Goal: Task Accomplishment & Management: Complete application form

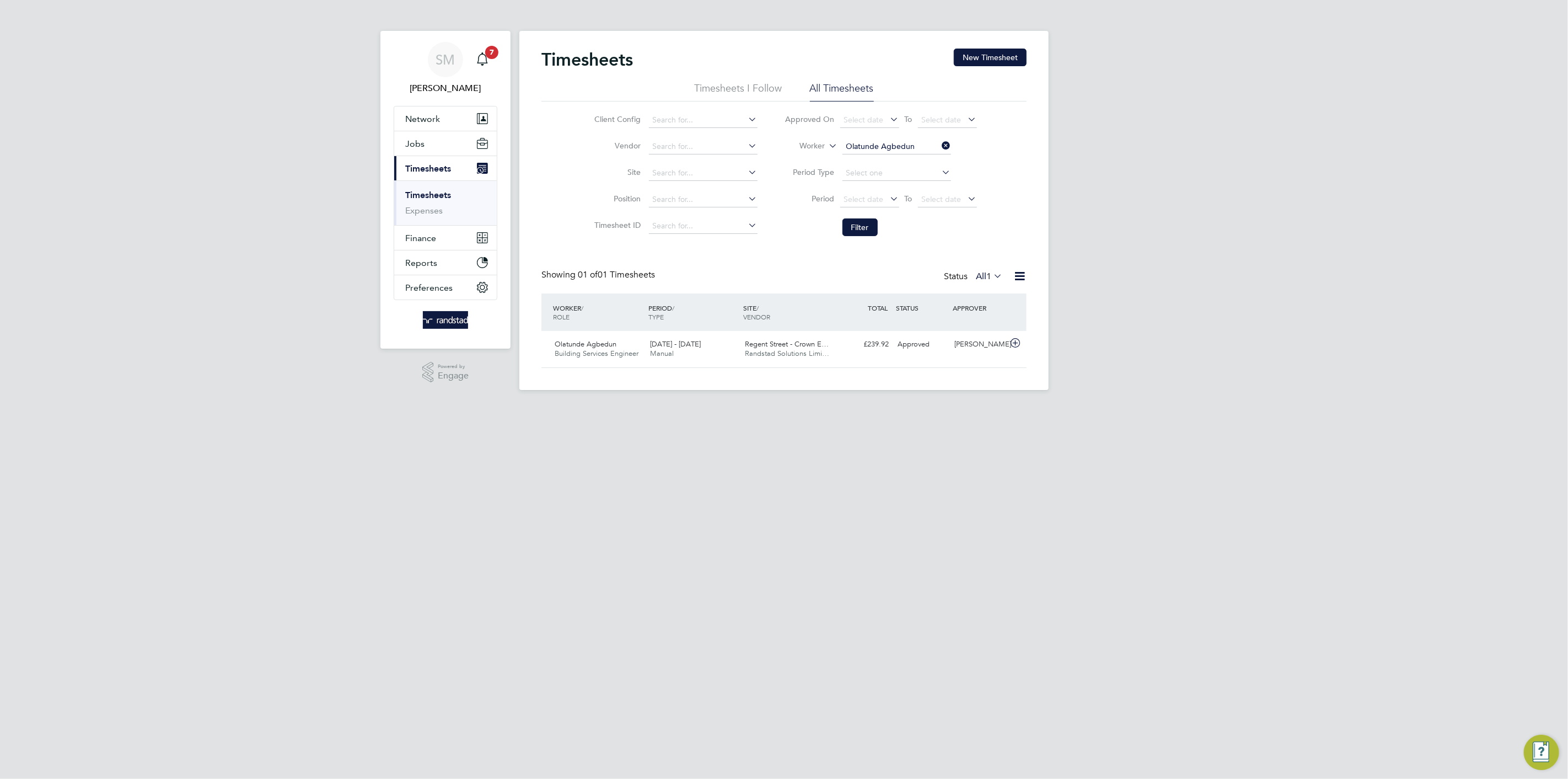
scroll to position [27, 96]
click at [442, 196] on link "Timesheets" at bounding box center [429, 195] width 46 height 11
click at [700, 124] on input at bounding box center [703, 120] width 109 height 15
click at [706, 187] on li "BGIS - Temporary" at bounding box center [702, 180] width 109 height 15
type input "BGIS - Temporary"
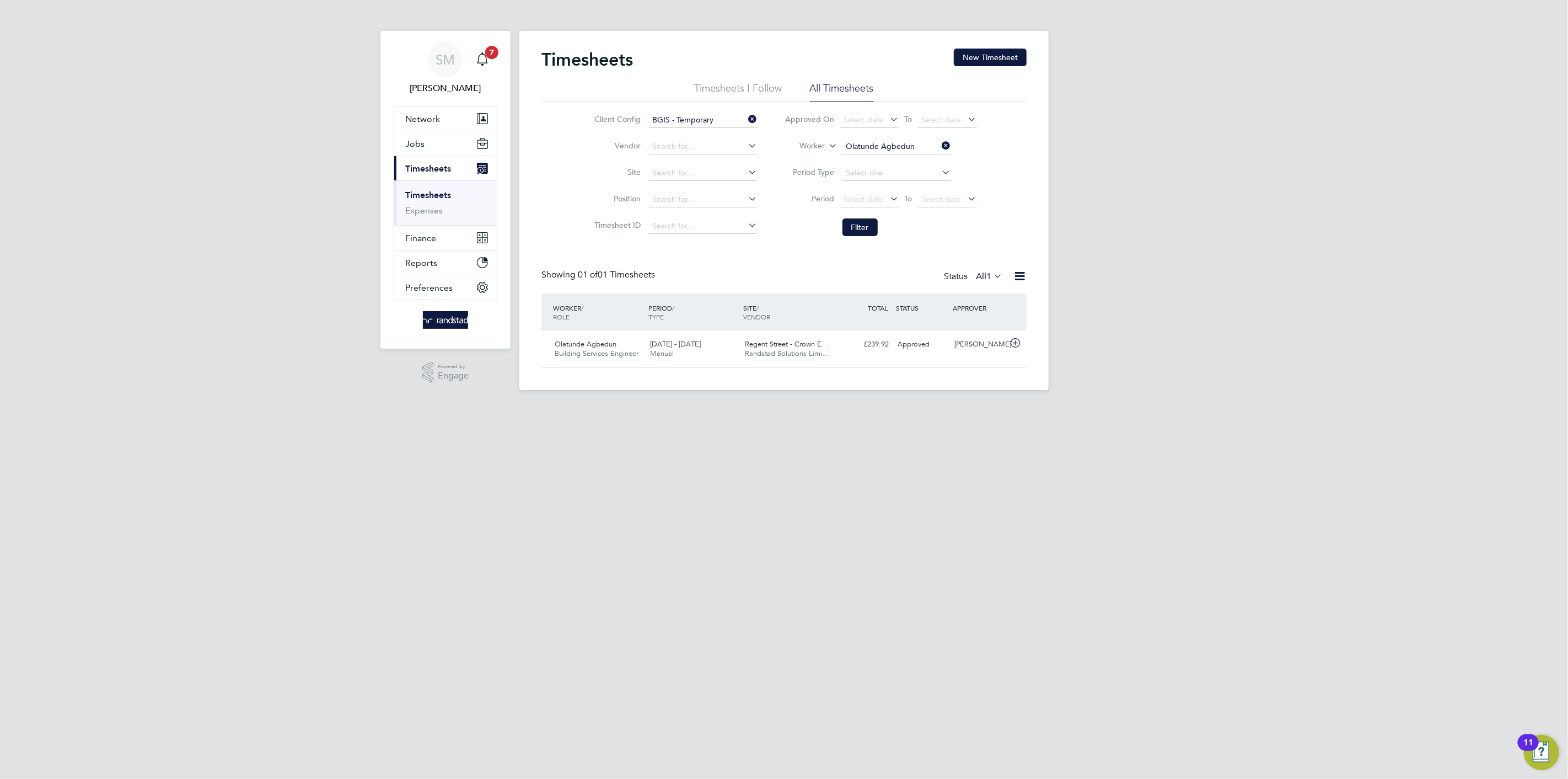
click at [940, 143] on icon at bounding box center [940, 145] width 0 height 15
drag, startPoint x: 872, startPoint y: 218, endPoint x: 864, endPoint y: 222, distance: 8.9
click at [869, 220] on button "Filter" at bounding box center [860, 227] width 35 height 17
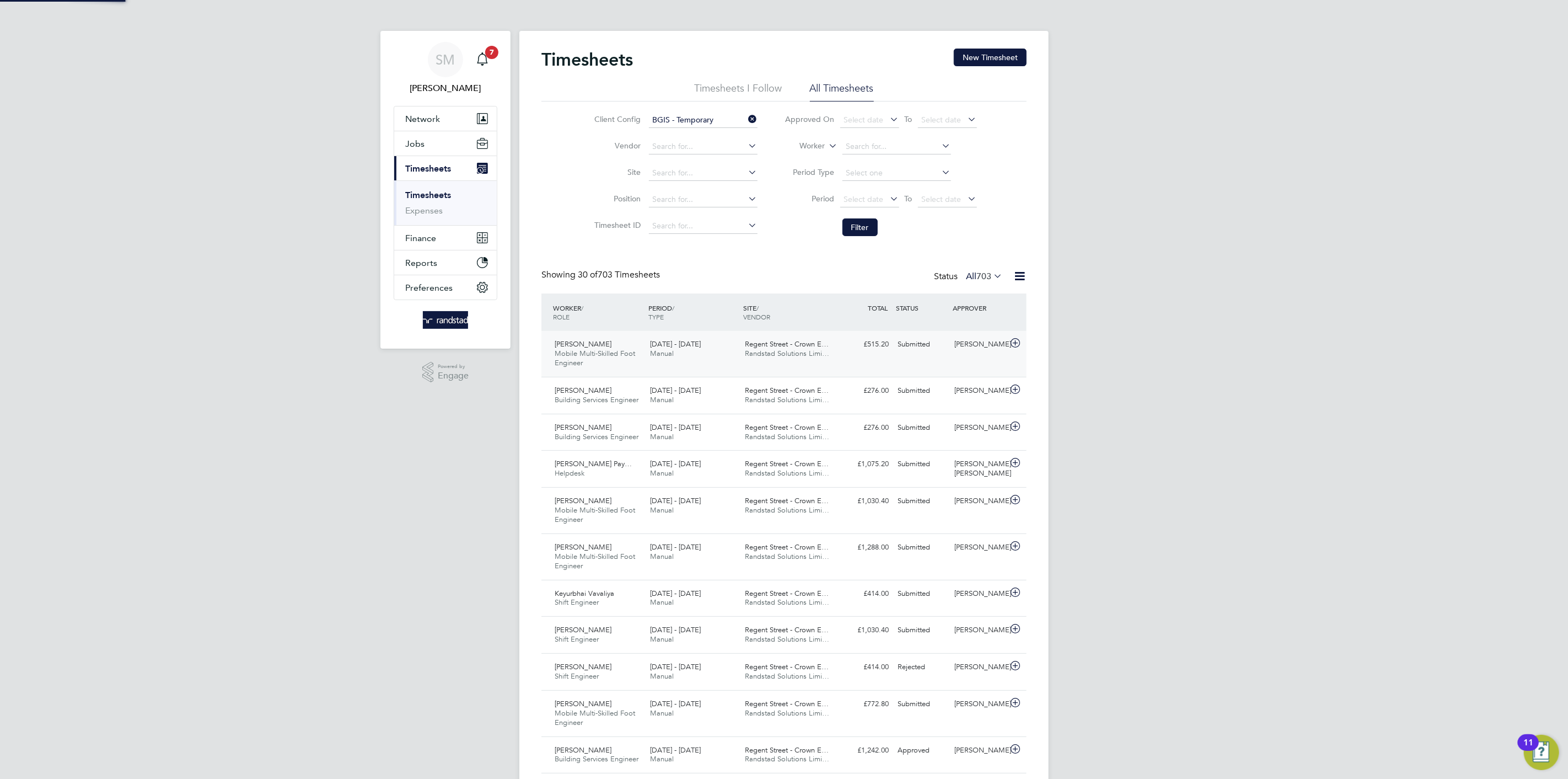
scroll to position [0, 0]
click at [812, 356] on span "Randstad Solutions Limi…" at bounding box center [787, 353] width 84 height 9
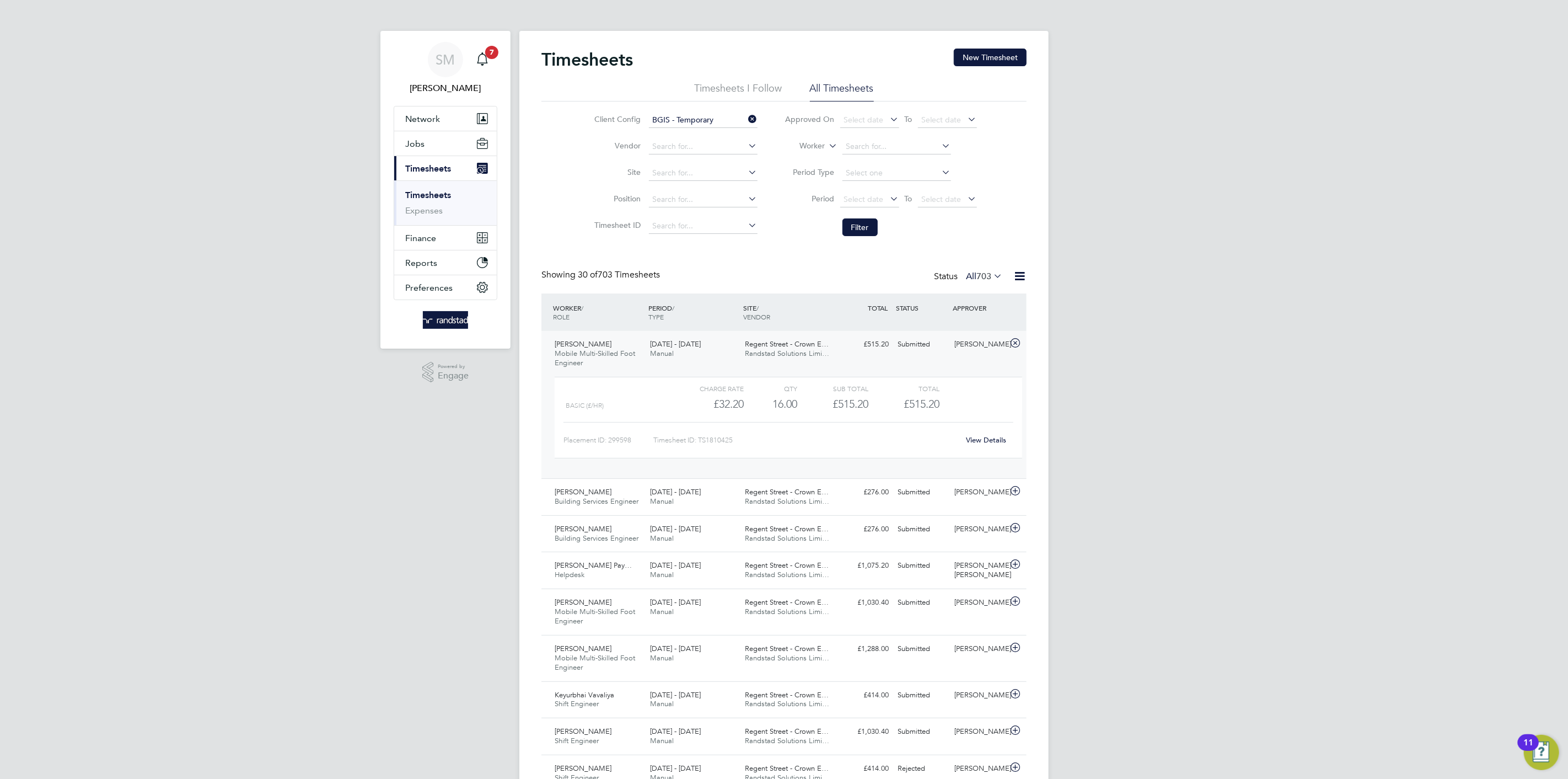
click at [812, 356] on span "Randstad Solutions Limi…" at bounding box center [787, 353] width 84 height 9
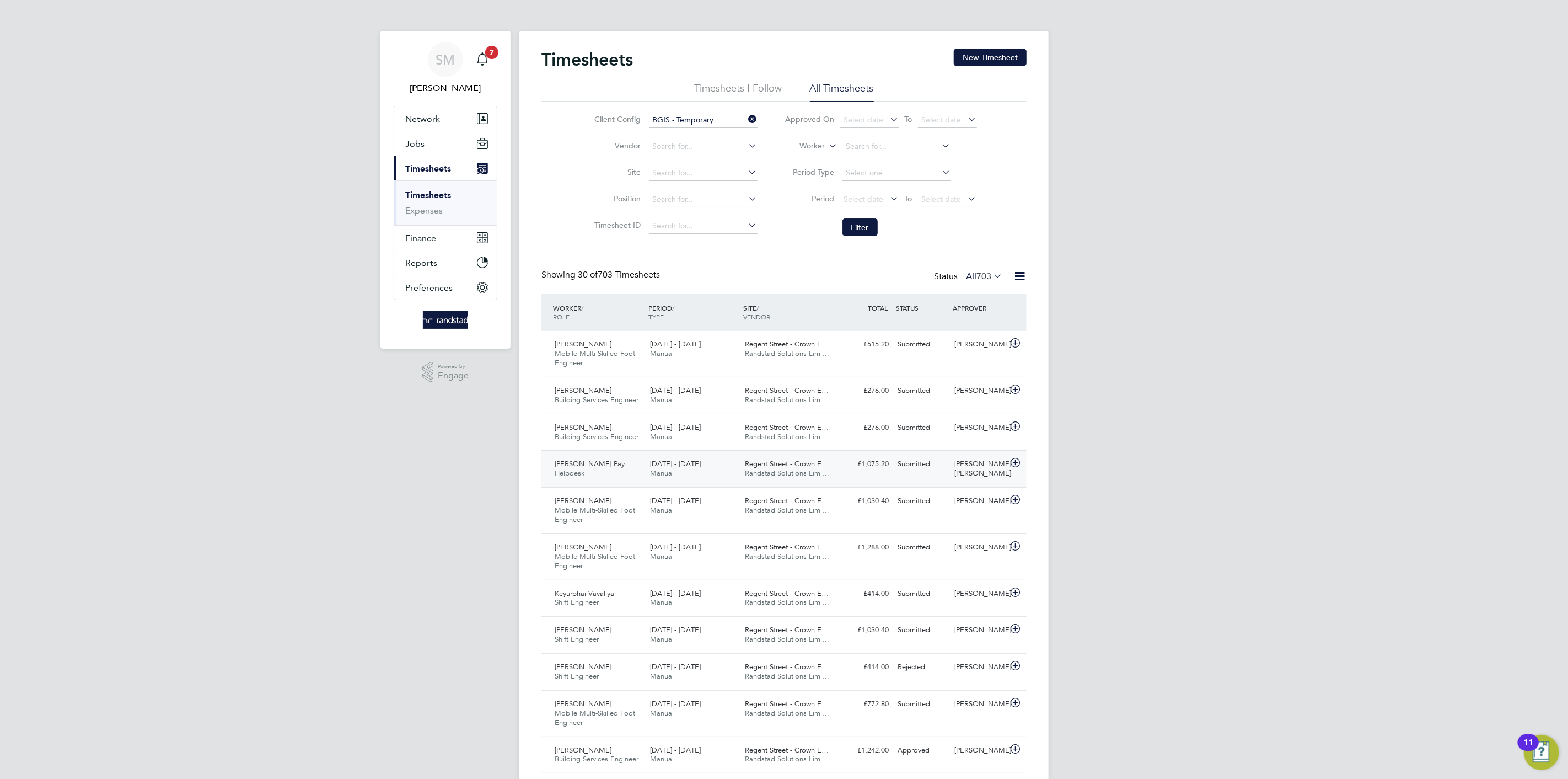
click at [799, 471] on span "Randstad Solutions Limi…" at bounding box center [787, 473] width 84 height 9
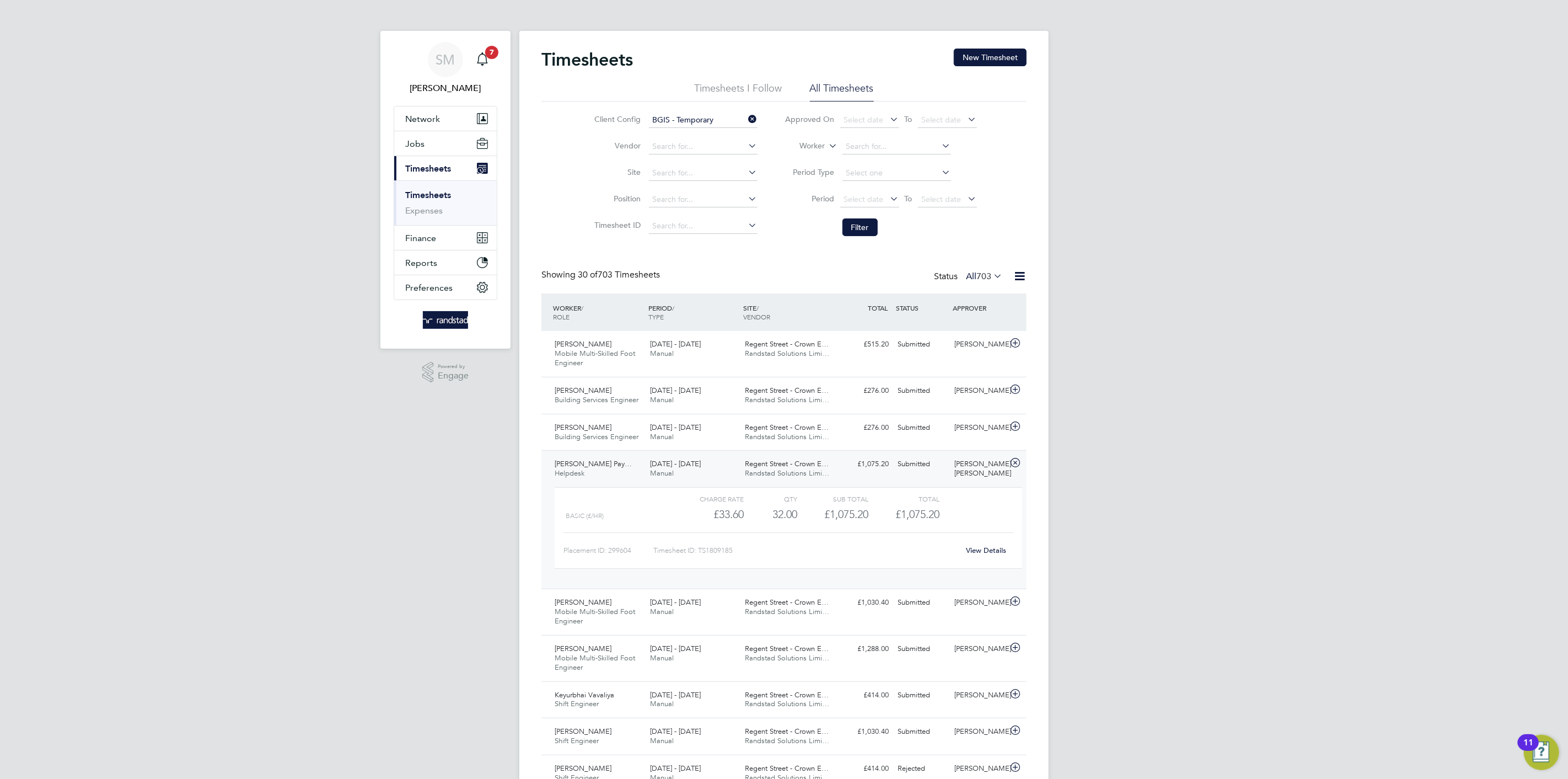
click at [799, 471] on span "Randstad Solutions Limi…" at bounding box center [787, 473] width 84 height 9
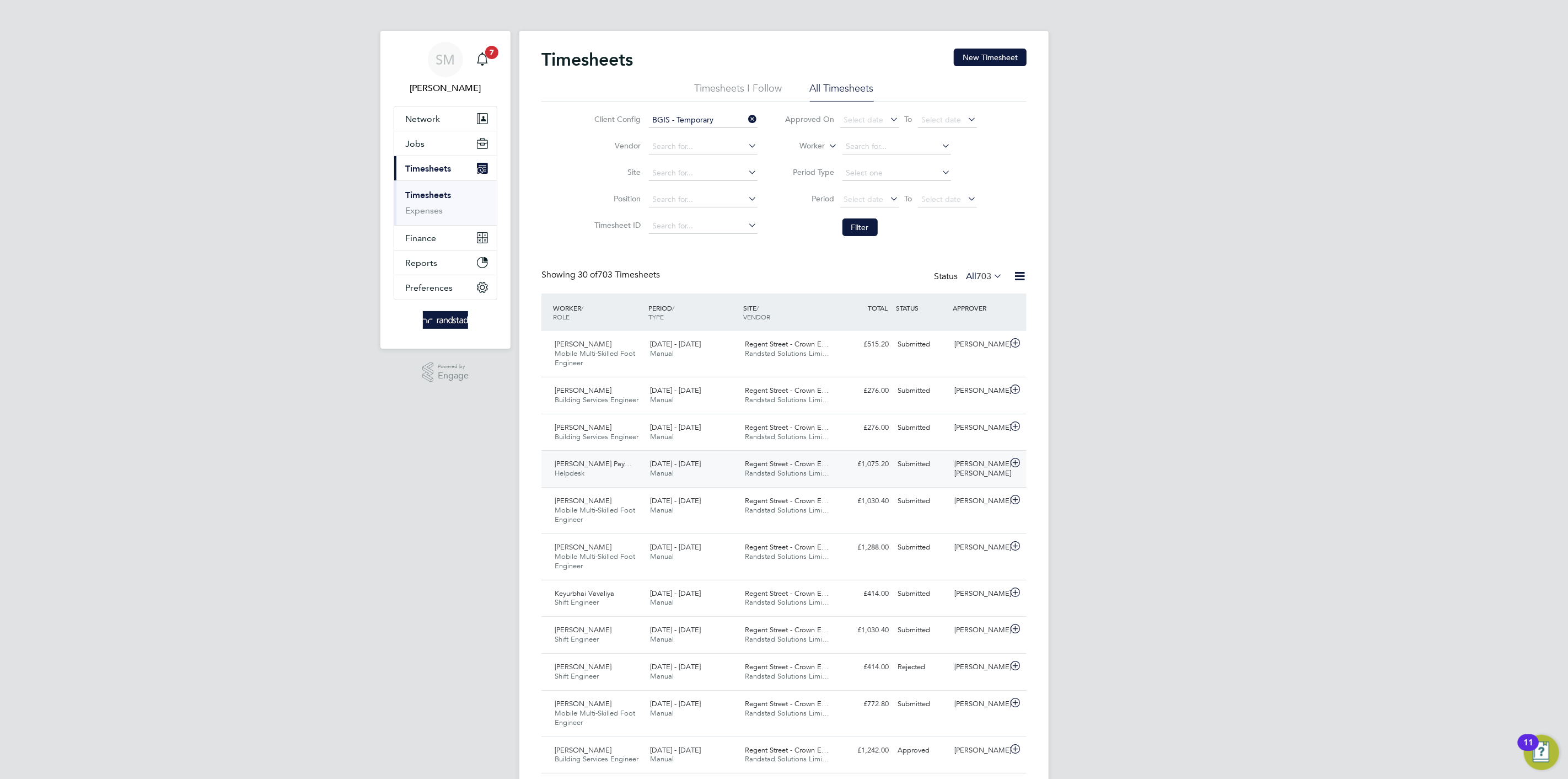
click at [799, 471] on span "Randstad Solutions Limi…" at bounding box center [787, 473] width 84 height 9
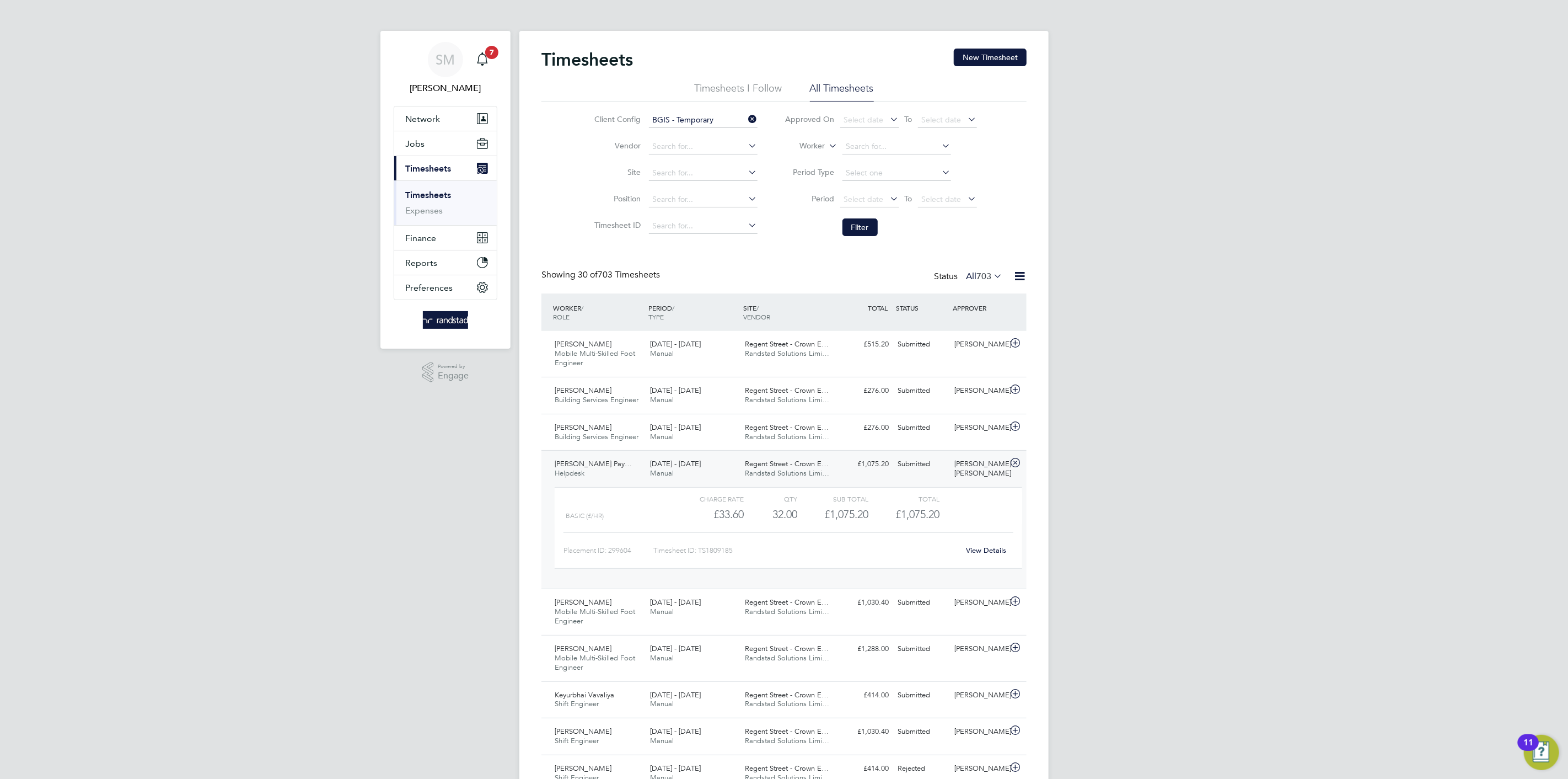
click at [799, 471] on span "Randstad Solutions Limi…" at bounding box center [787, 473] width 84 height 9
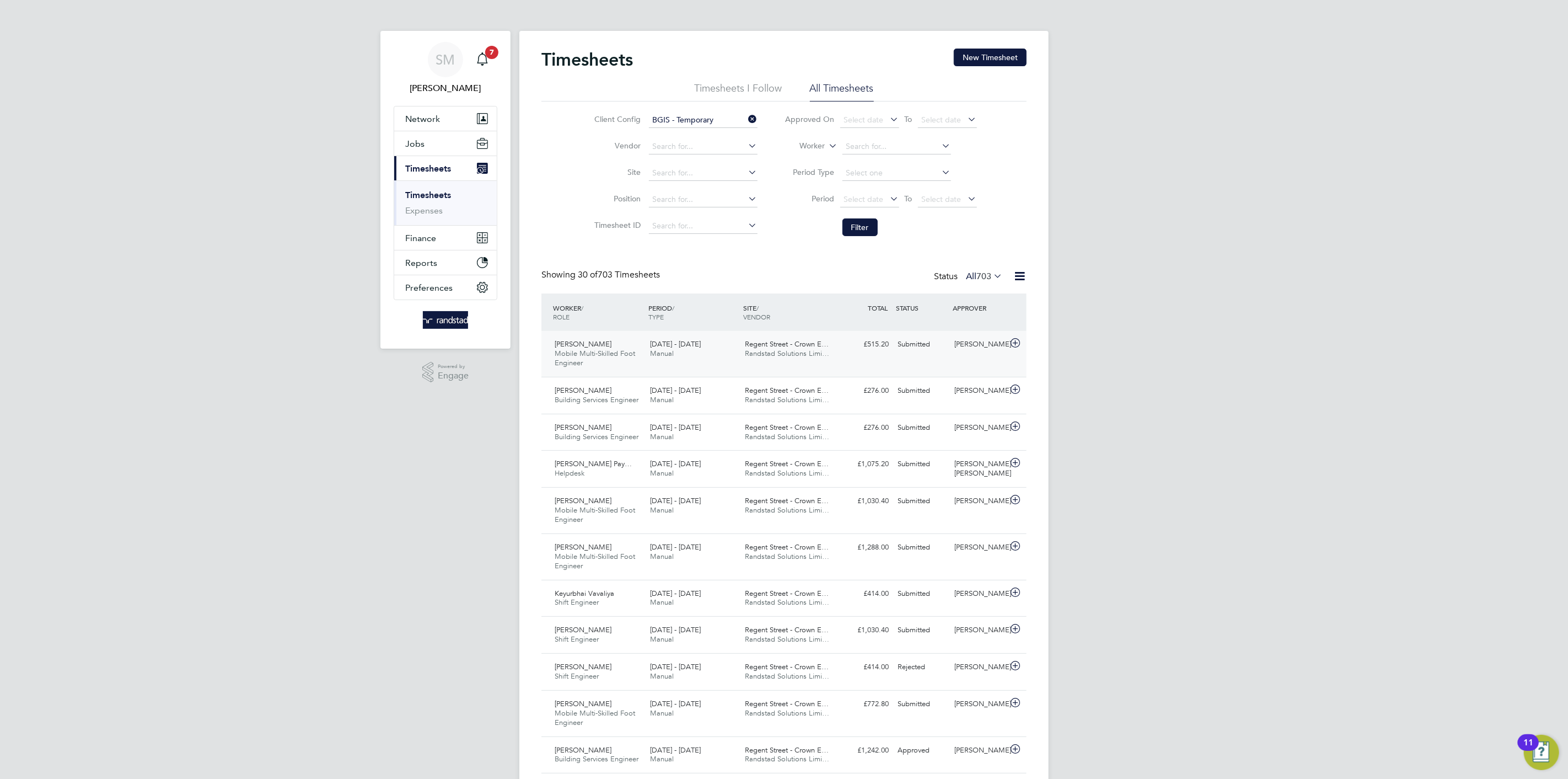
click at [773, 354] on span "Randstad Solutions Limi…" at bounding box center [787, 353] width 84 height 9
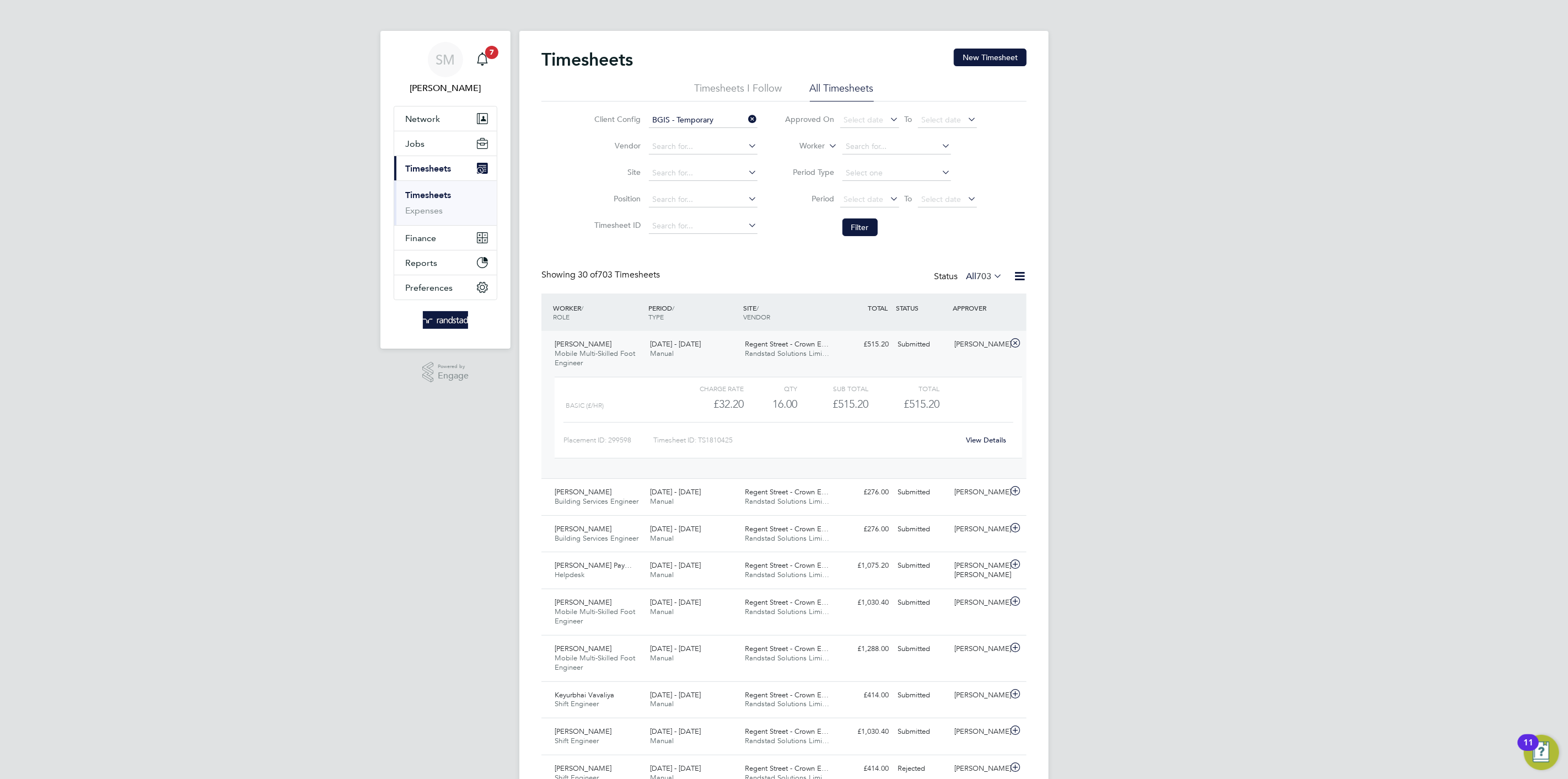
click at [712, 117] on input "BGIS - Temporary" at bounding box center [703, 120] width 109 height 15
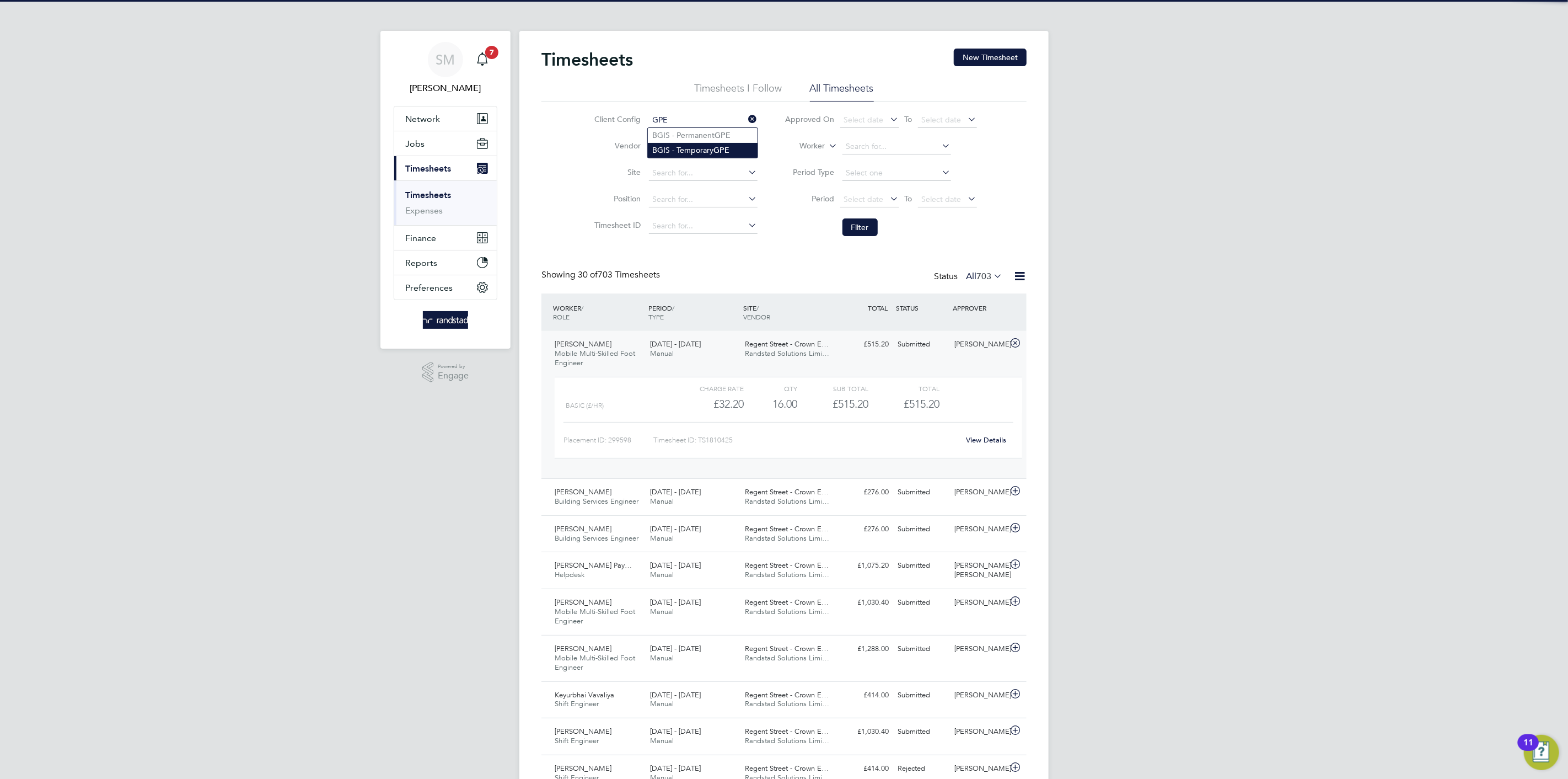
click at [704, 145] on li "BGIS - Temporary GPE" at bounding box center [702, 150] width 109 height 15
type input "BGIS - Temporary GPE"
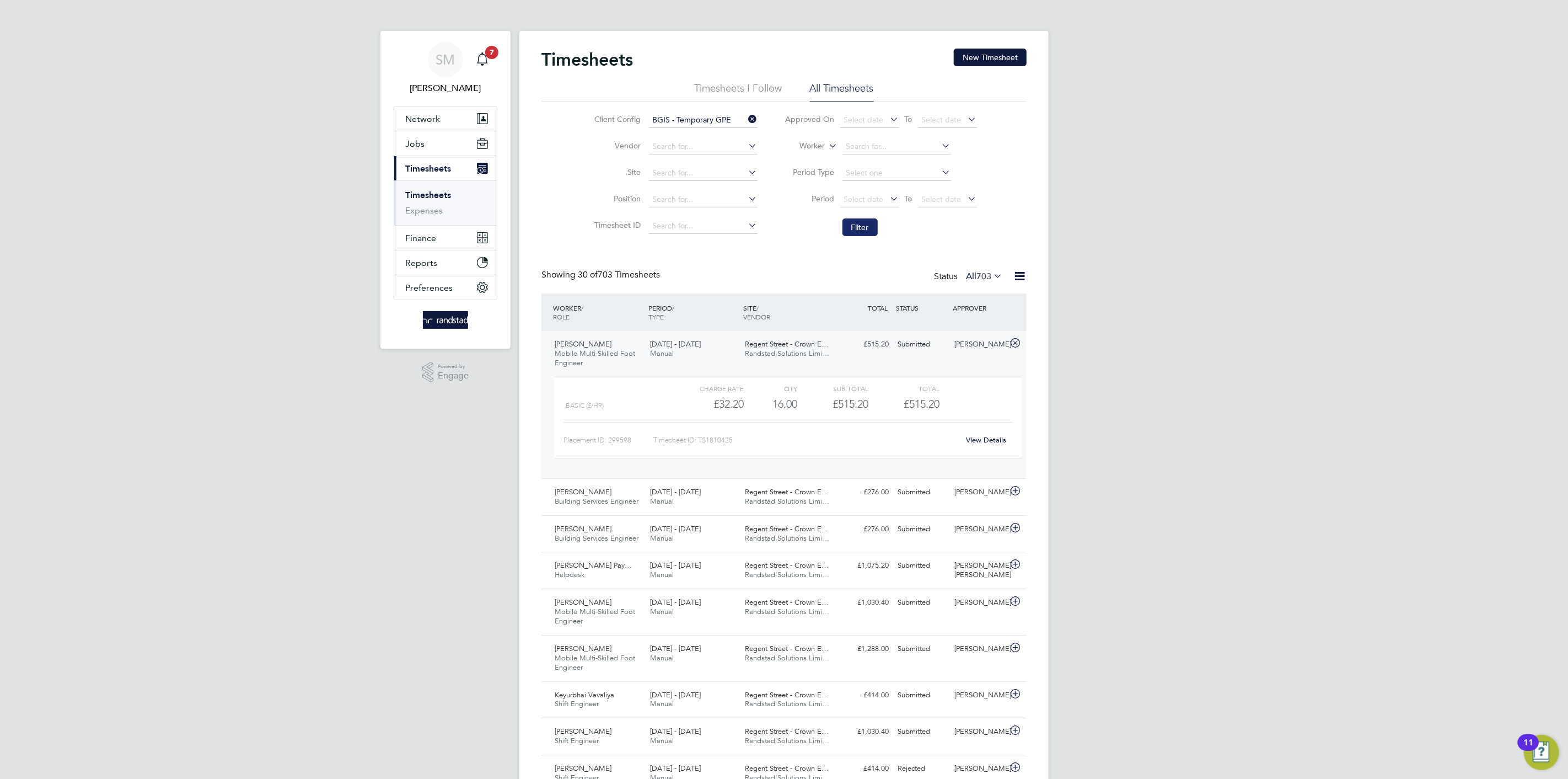
click at [858, 222] on button "Filter" at bounding box center [860, 227] width 35 height 17
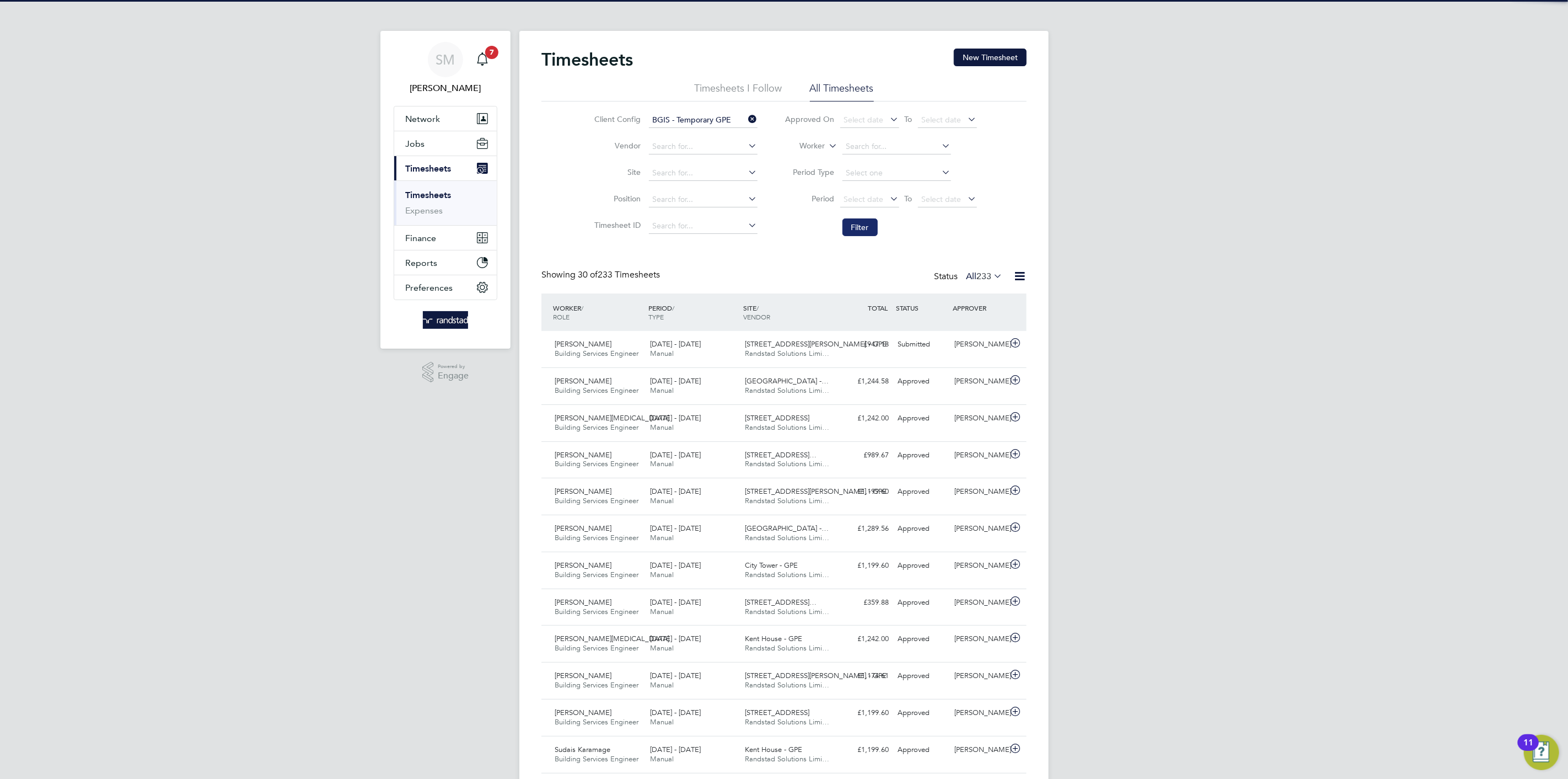
scroll to position [27, 96]
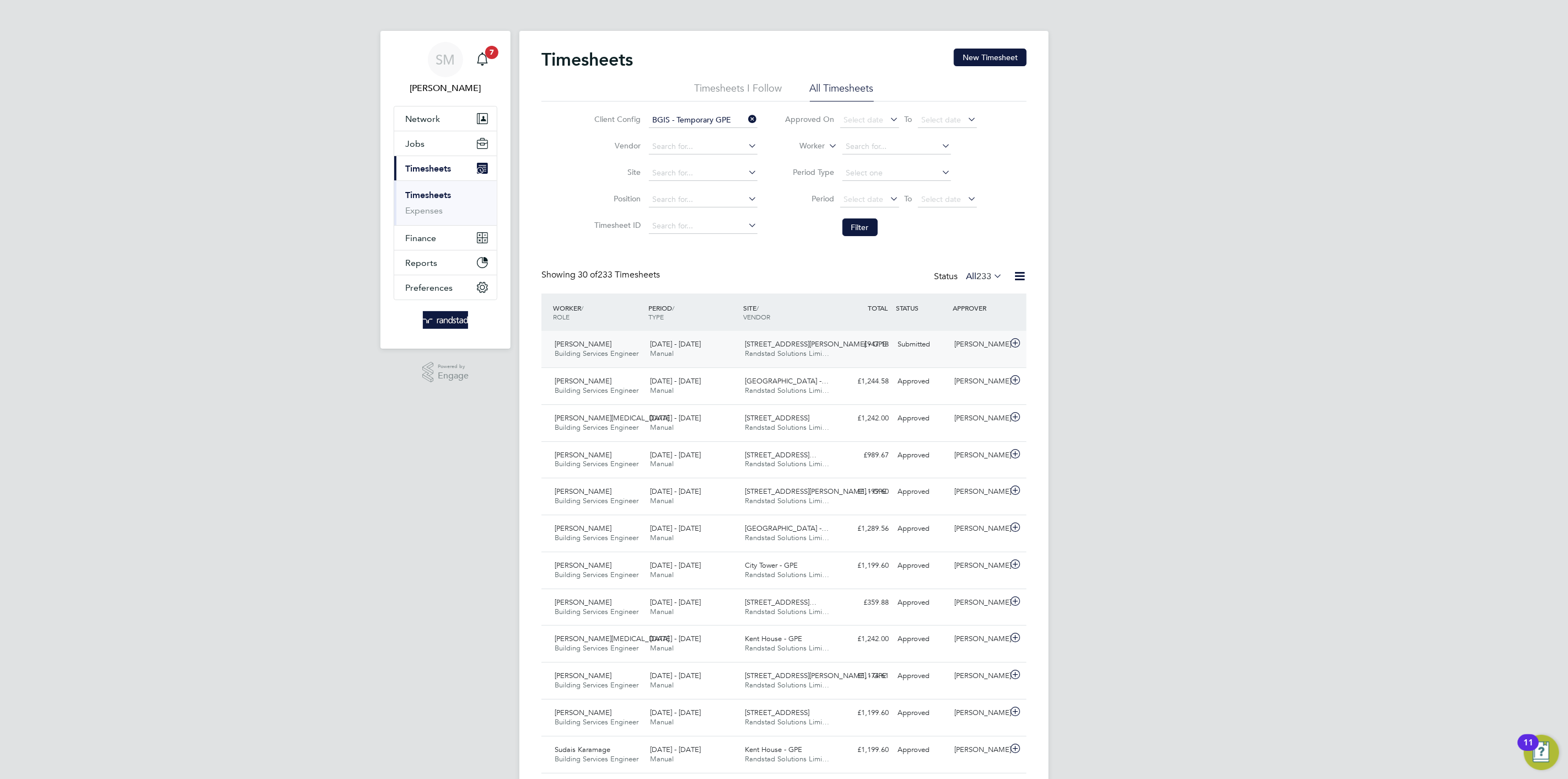
click at [812, 347] on span "[STREET_ADDRESS][PERSON_NAME] - GPE" at bounding box center [816, 344] width 142 height 9
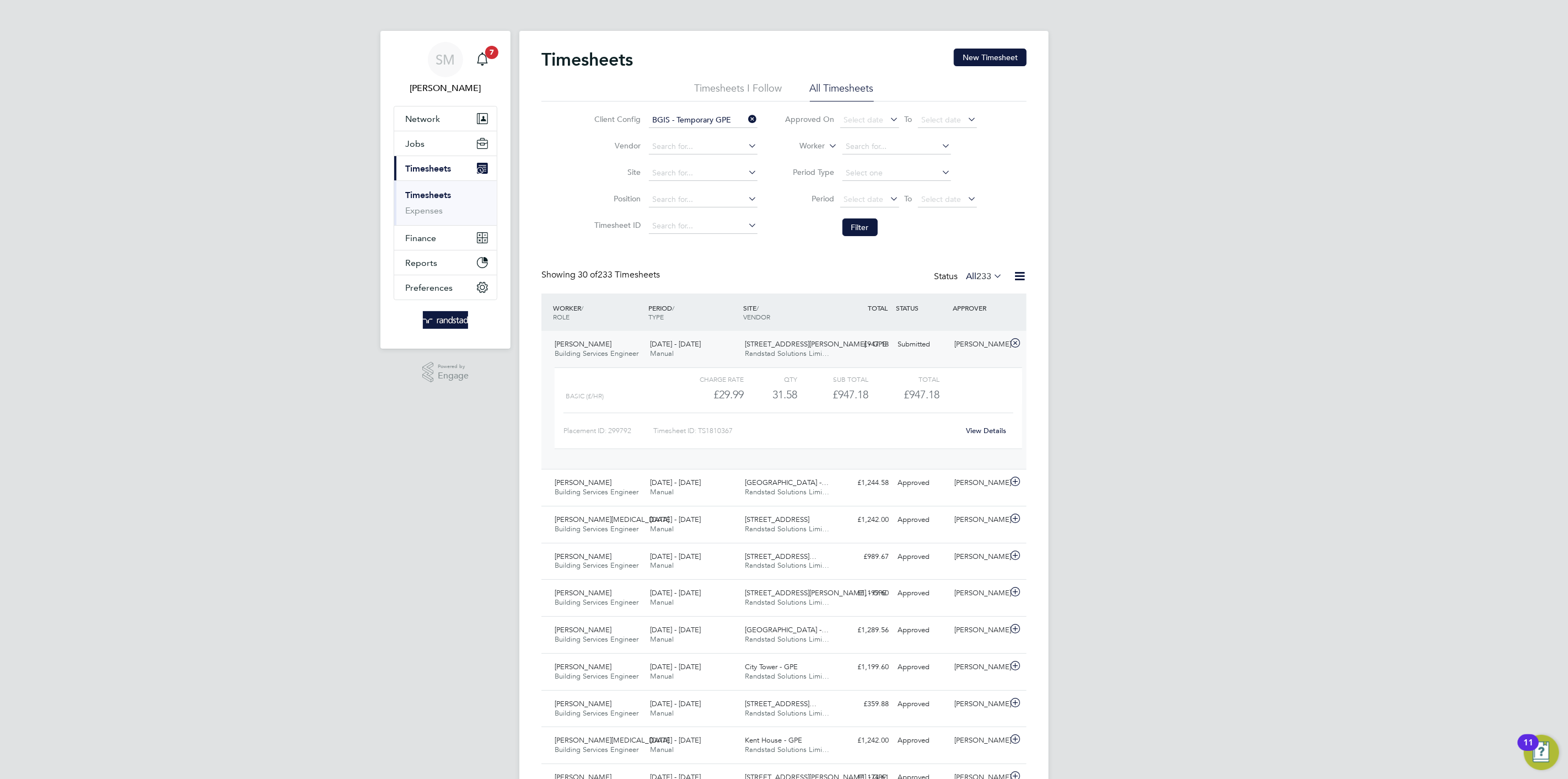
click at [998, 54] on button "New Timesheet" at bounding box center [990, 57] width 73 height 17
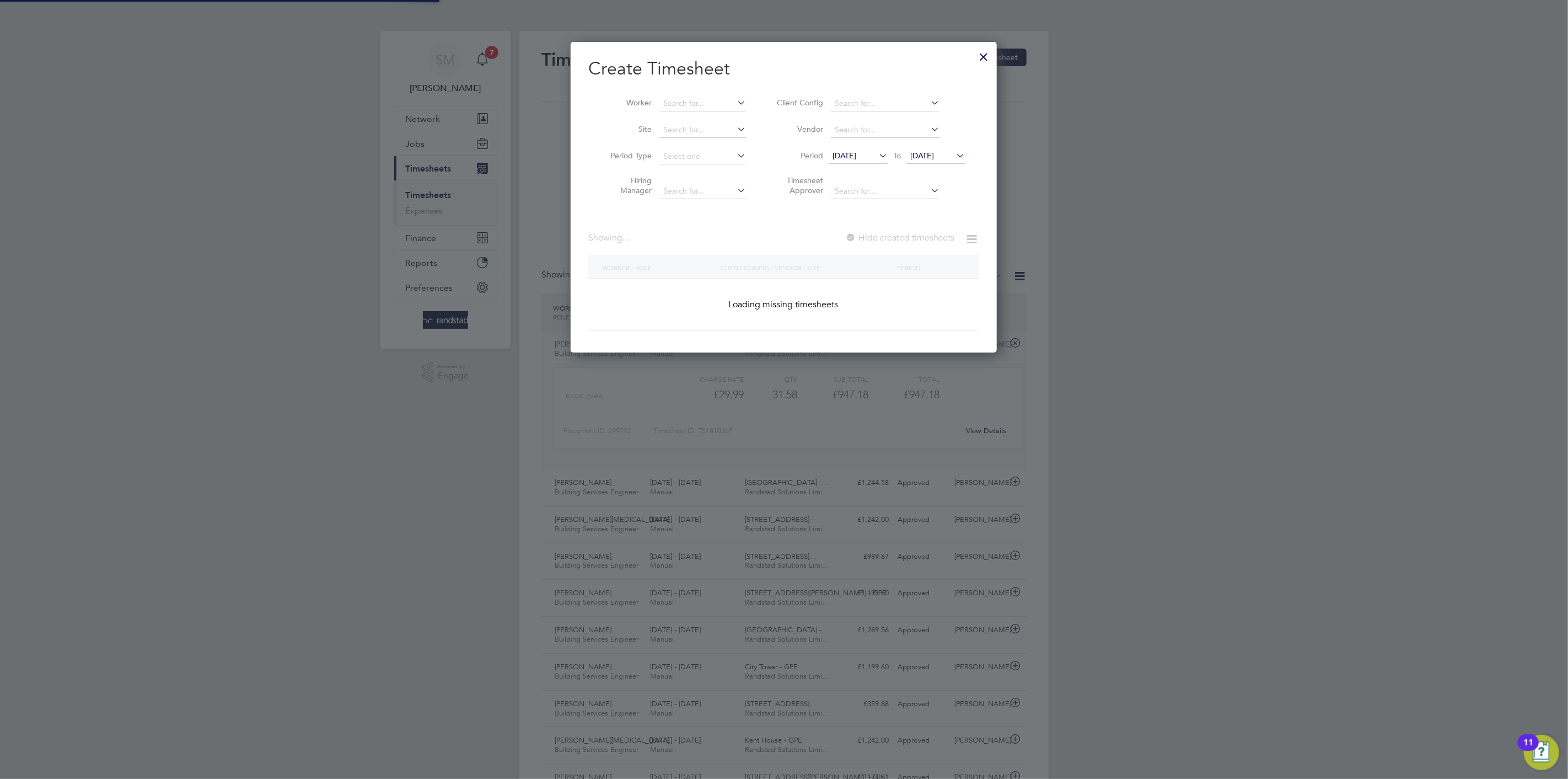
scroll to position [311, 426]
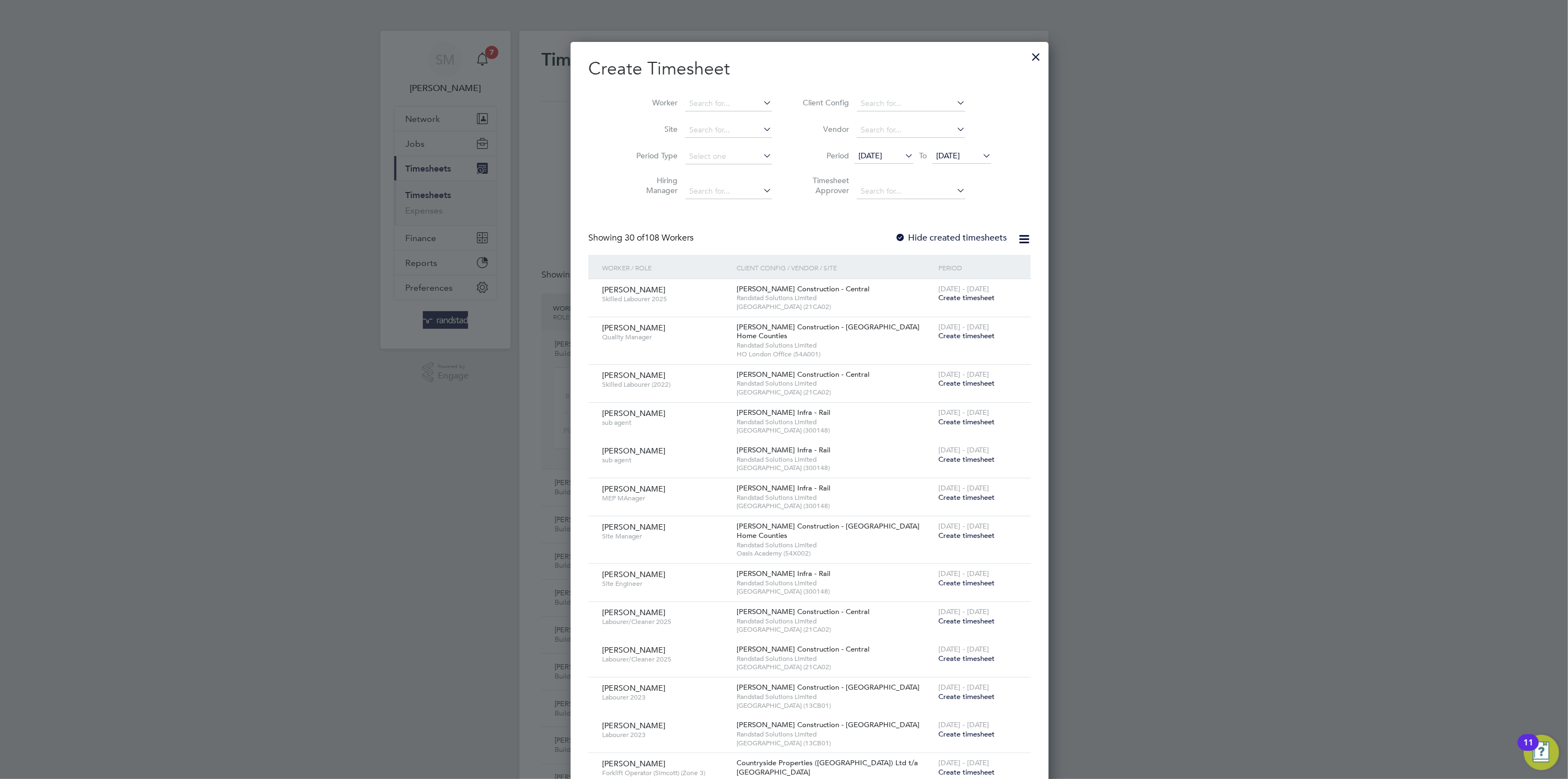
click at [683, 93] on li "Worker" at bounding box center [700, 104] width 171 height 27
click at [691, 114] on li "Worker" at bounding box center [700, 104] width 171 height 27
click at [691, 108] on input at bounding box center [729, 103] width 86 height 15
click at [730, 117] on b "[MEDICAL_DATA]" at bounding box center [761, 118] width 63 height 9
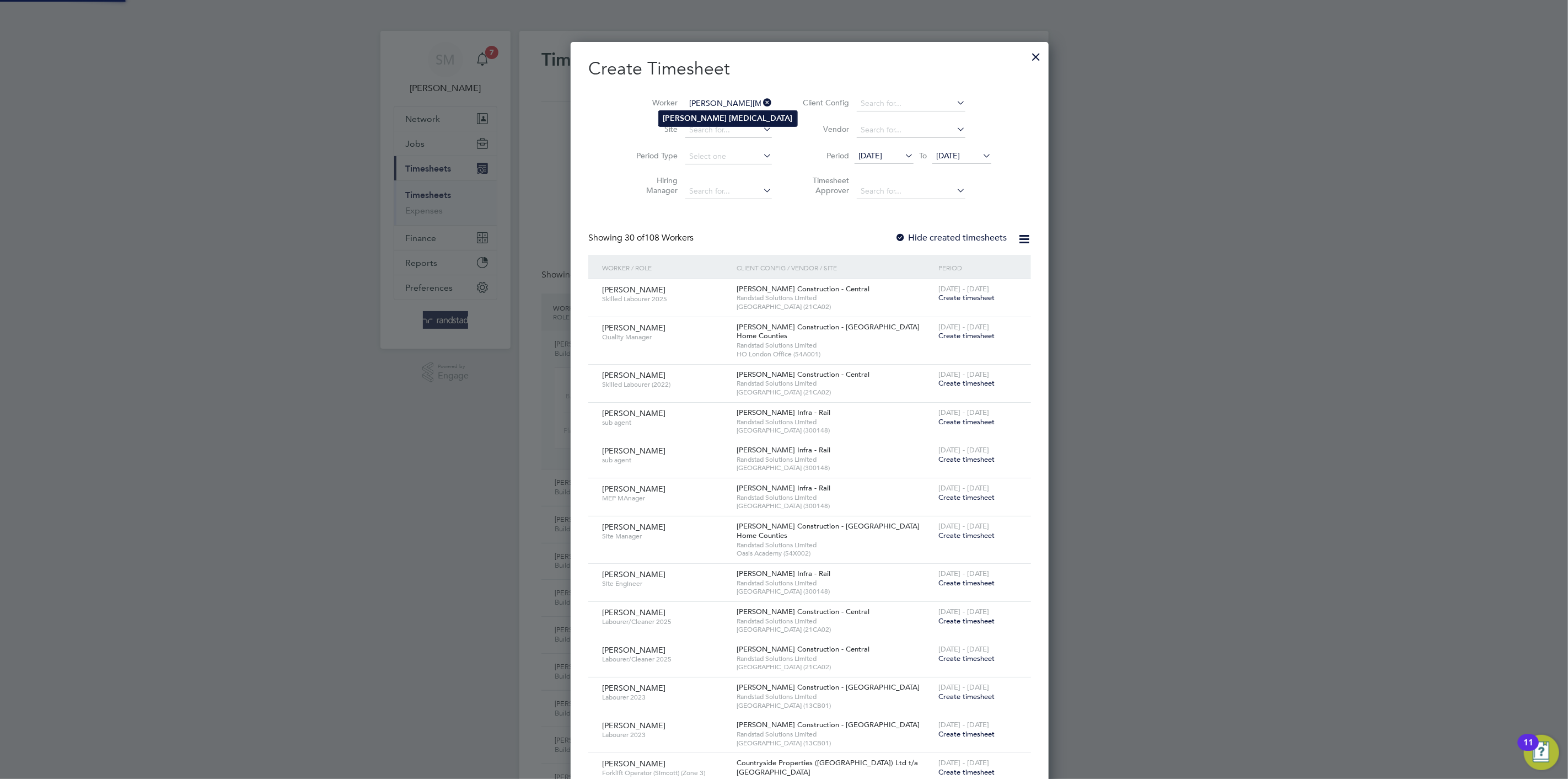
type input "[PERSON_NAME][MEDICAL_DATA]"
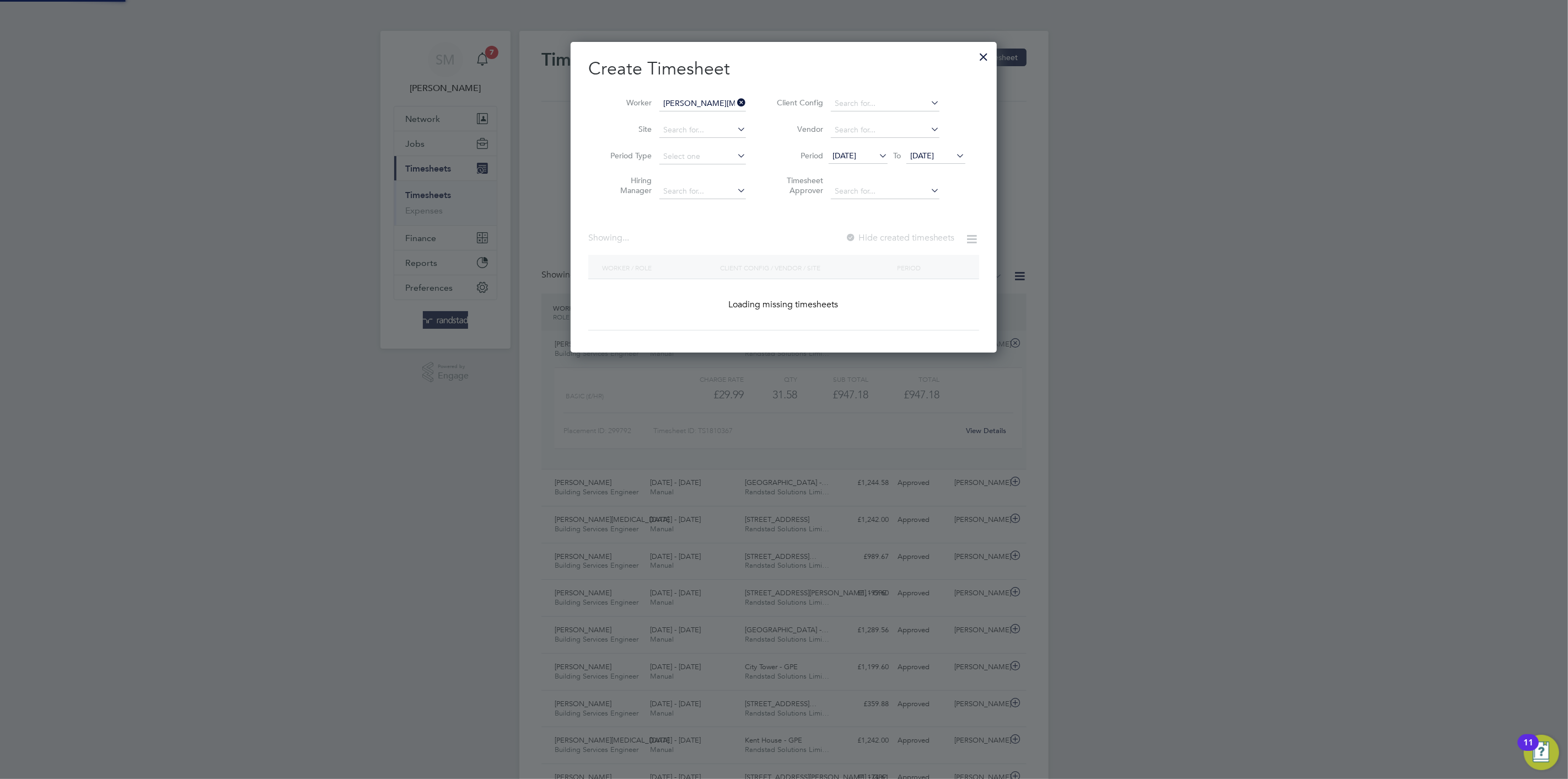
scroll to position [311, 426]
click at [877, 154] on icon at bounding box center [877, 155] width 0 height 15
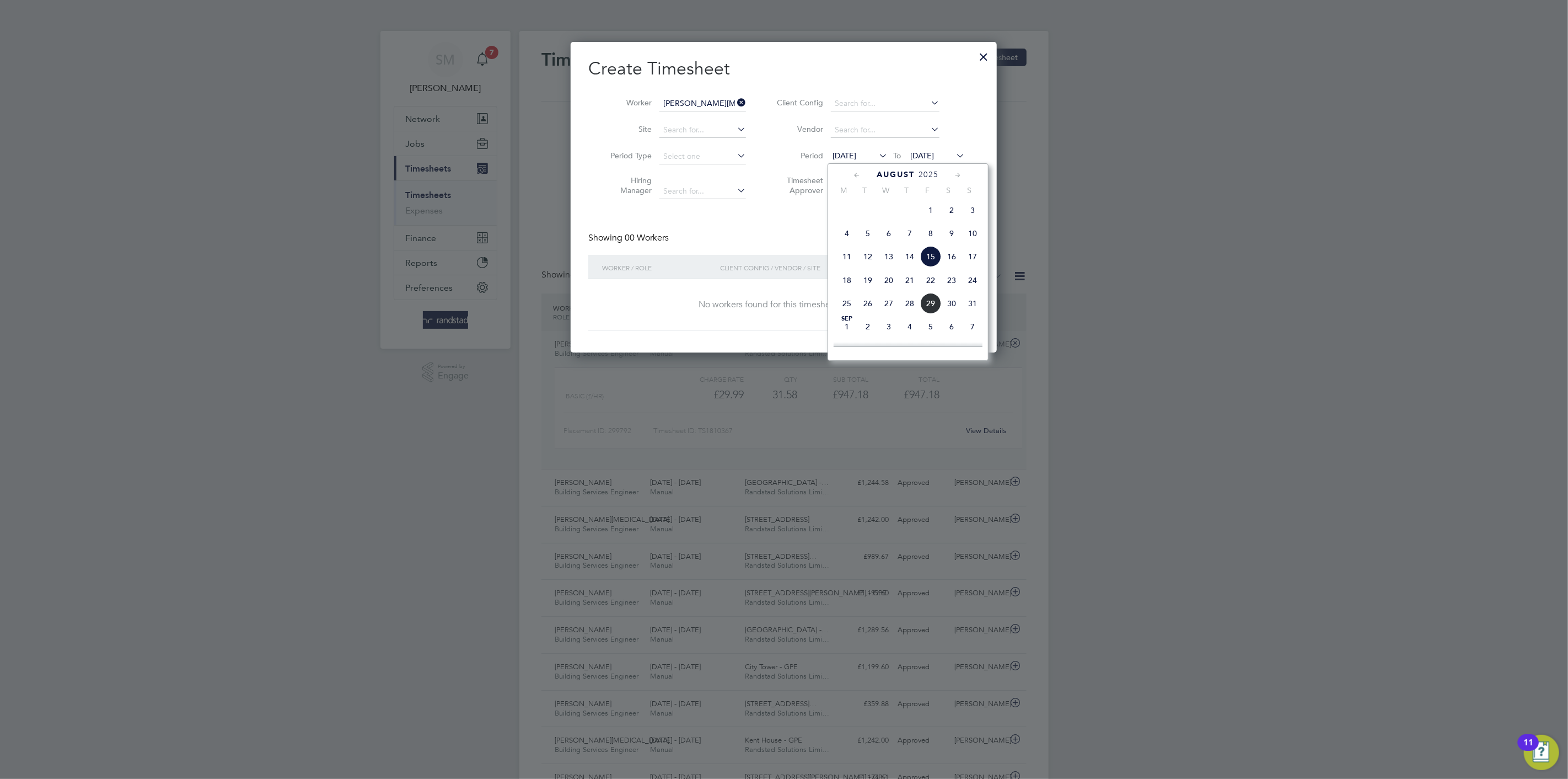
click at [934, 152] on span "[DATE]" at bounding box center [922, 156] width 24 height 10
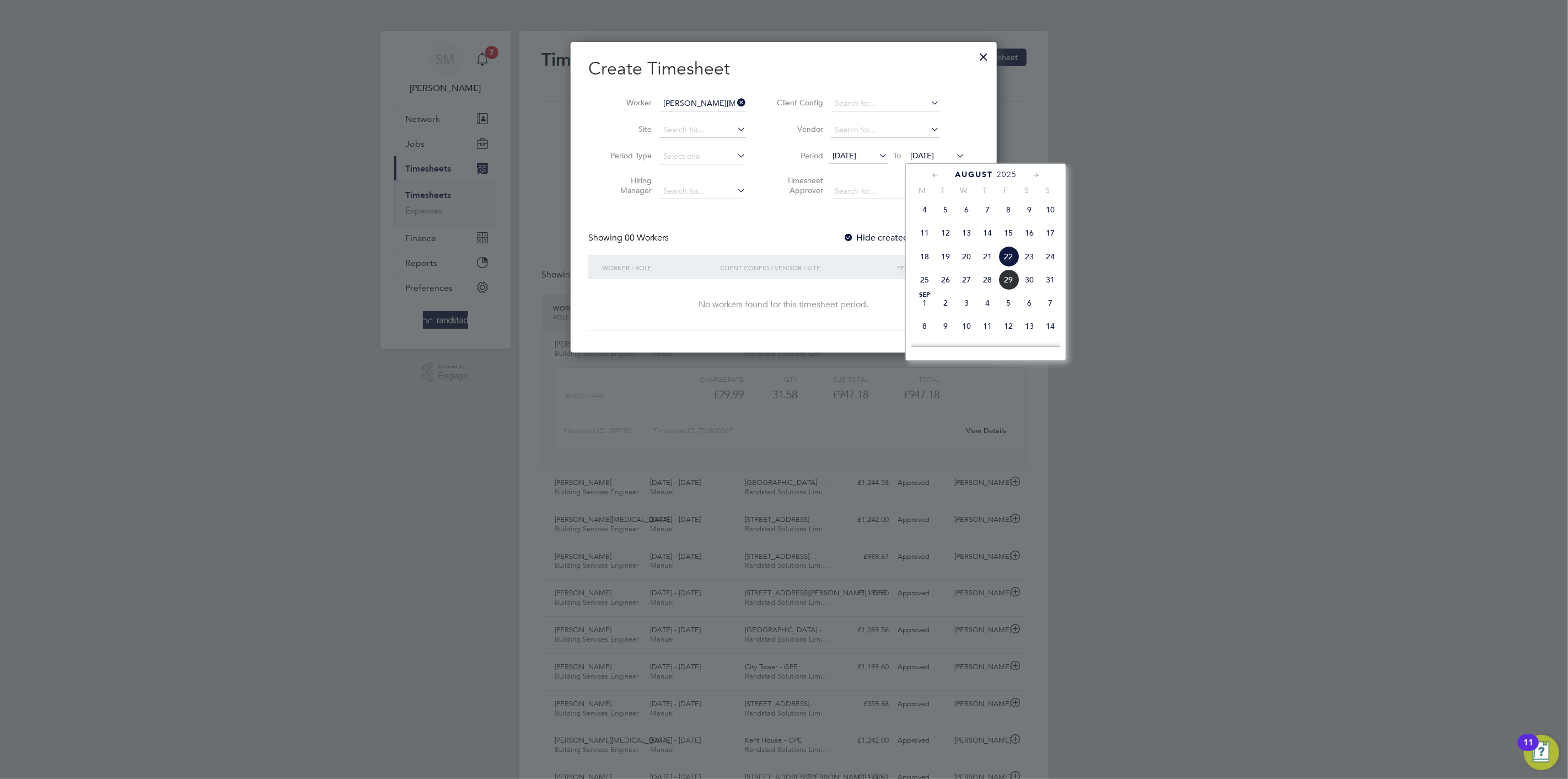
click at [968, 280] on span "27" at bounding box center [966, 280] width 21 height 21
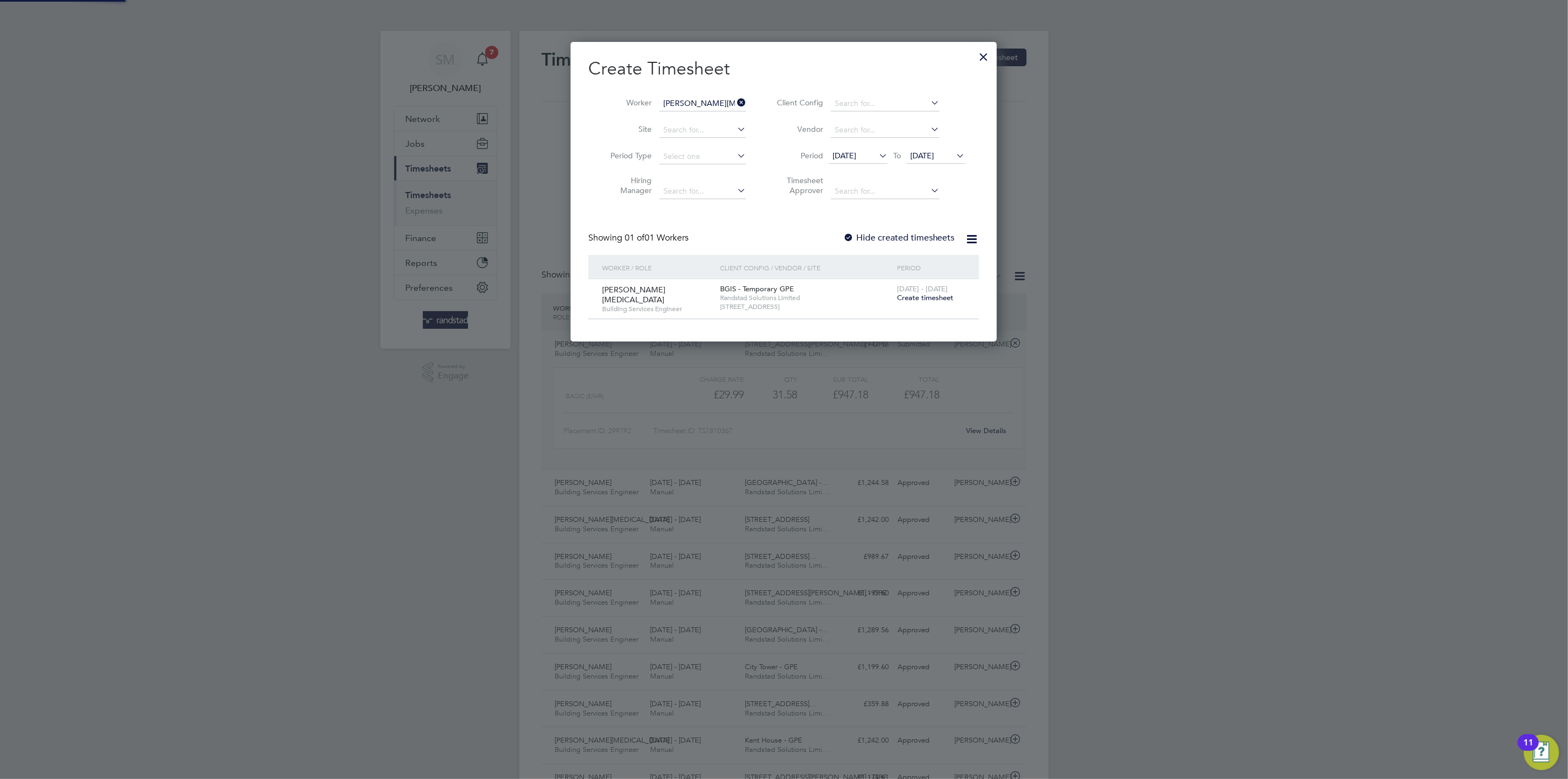
scroll to position [298, 426]
click at [924, 301] on span "Create timesheet" at bounding box center [925, 297] width 56 height 9
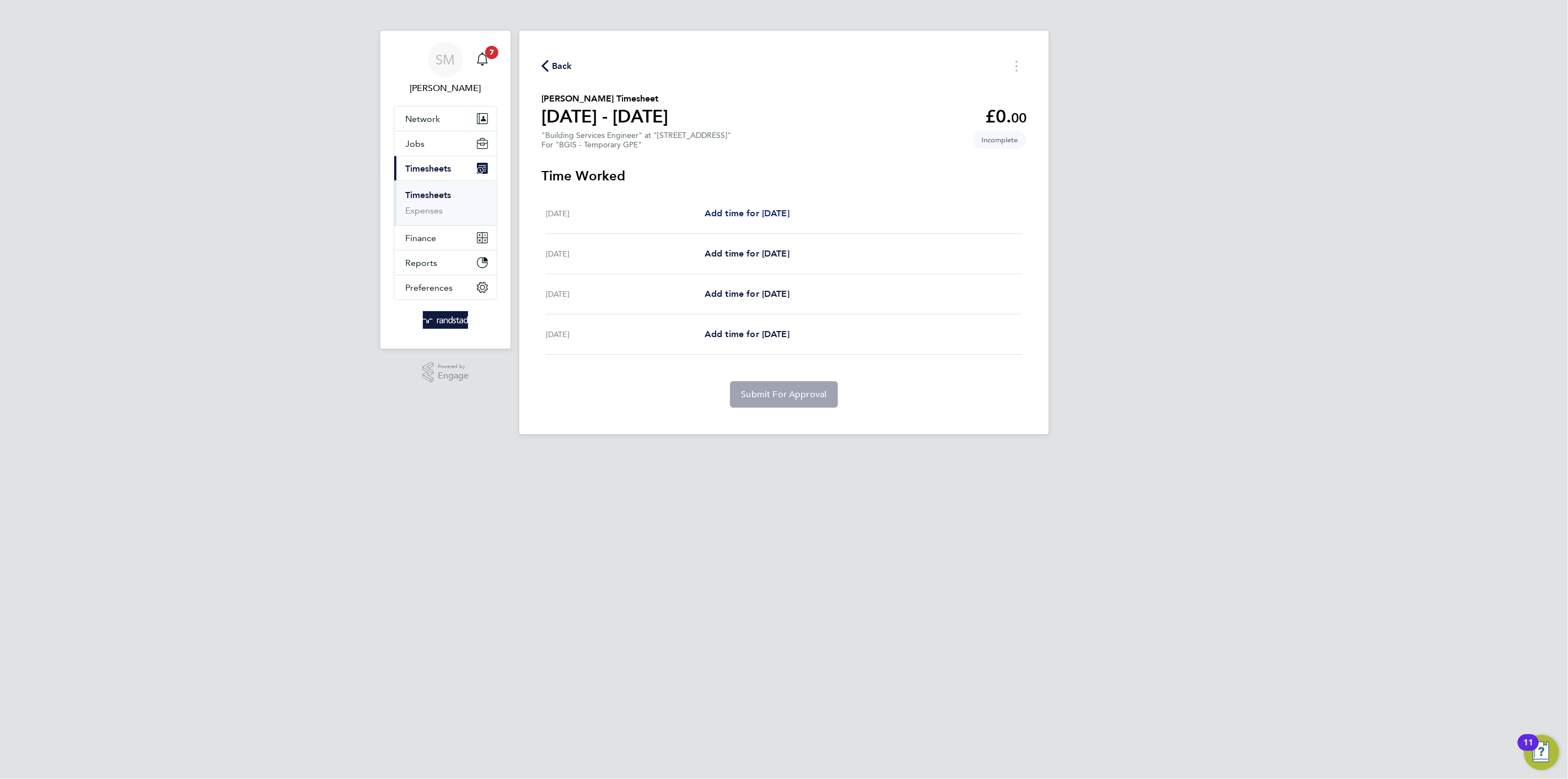
click at [753, 208] on span "Add time for [DATE]" at bounding box center [747, 213] width 85 height 11
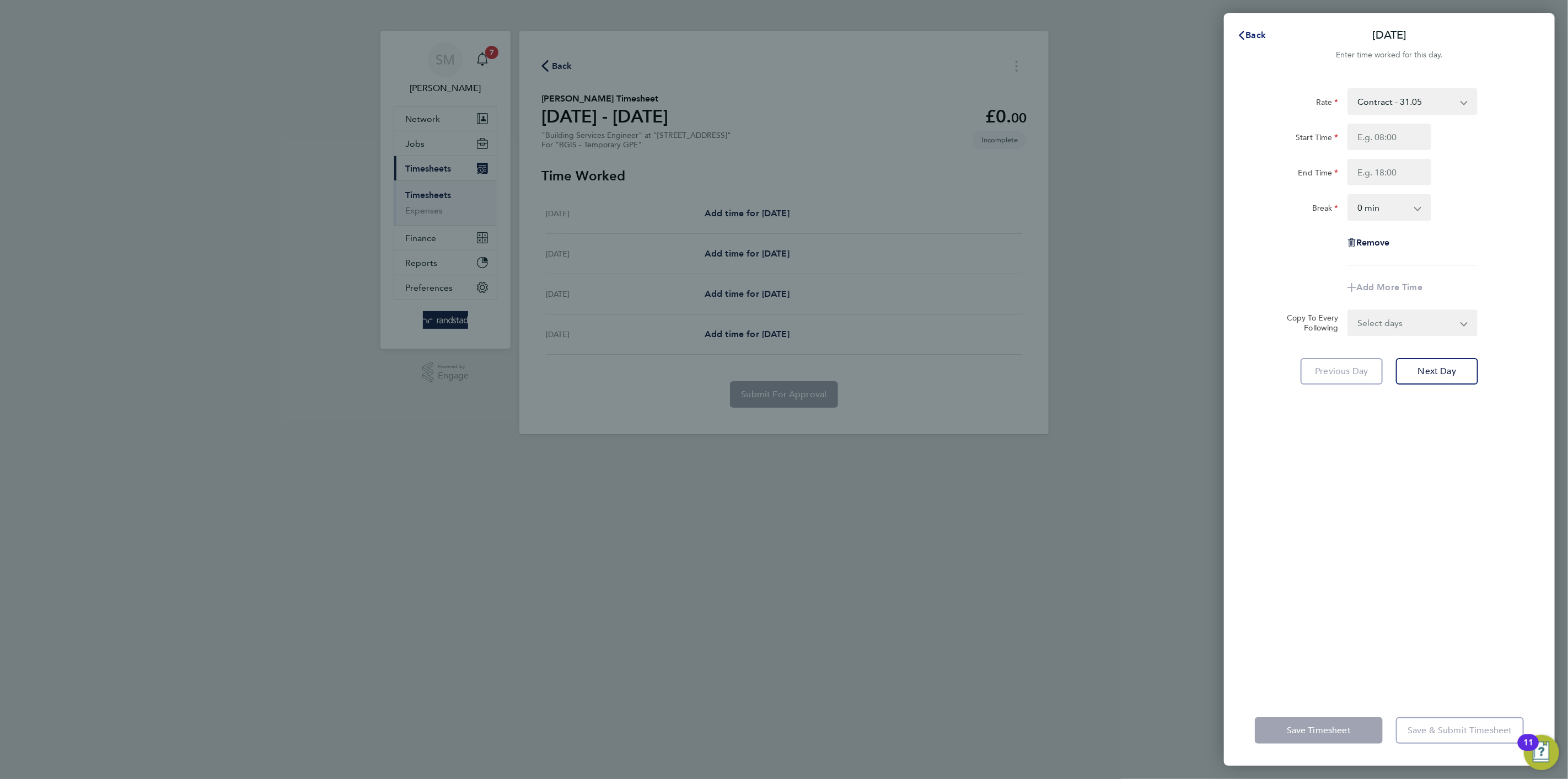
click at [1241, 32] on icon "button" at bounding box center [1242, 35] width 9 height 9
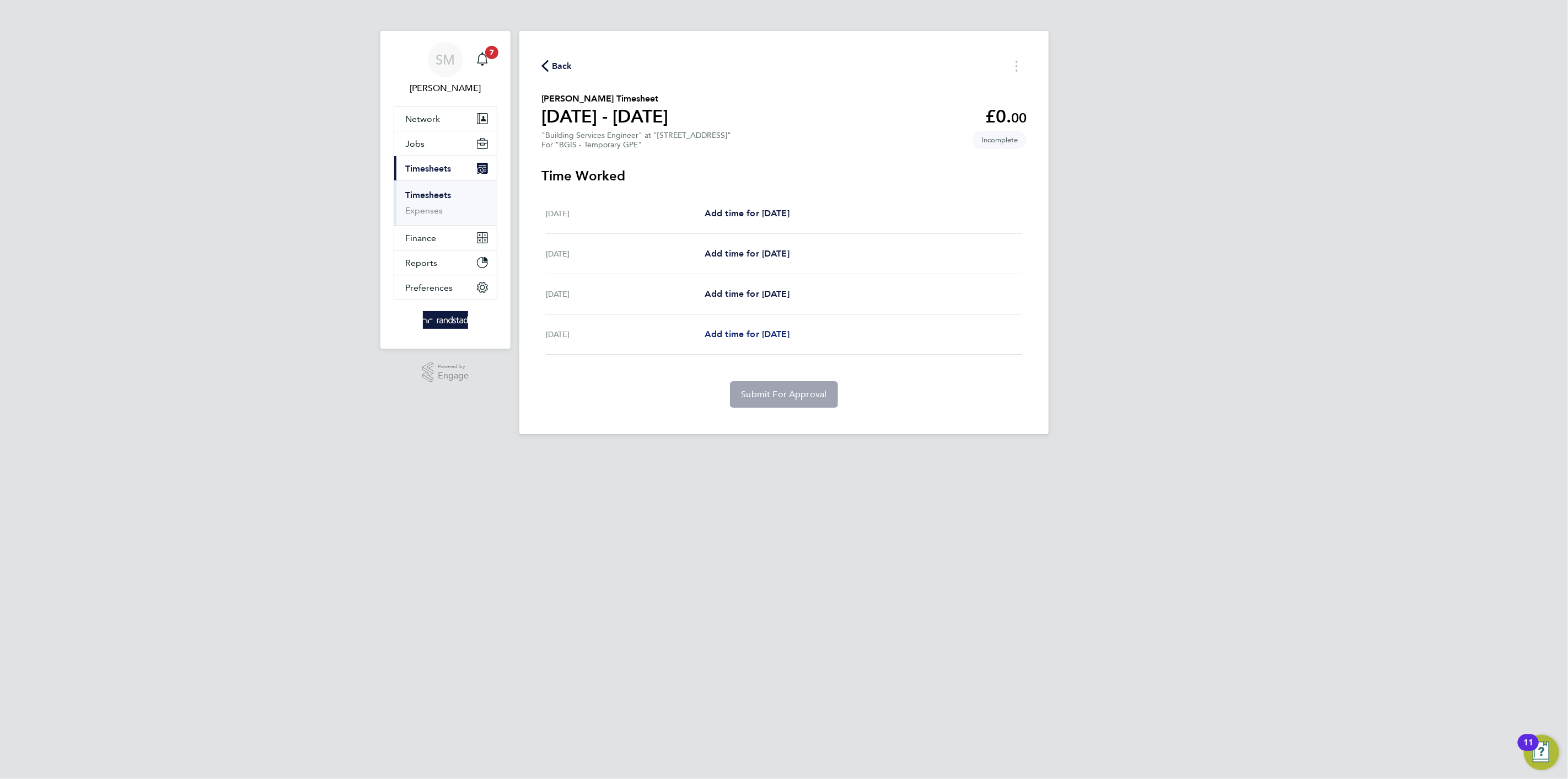
click at [737, 331] on span "Add time for [DATE]" at bounding box center [747, 334] width 85 height 11
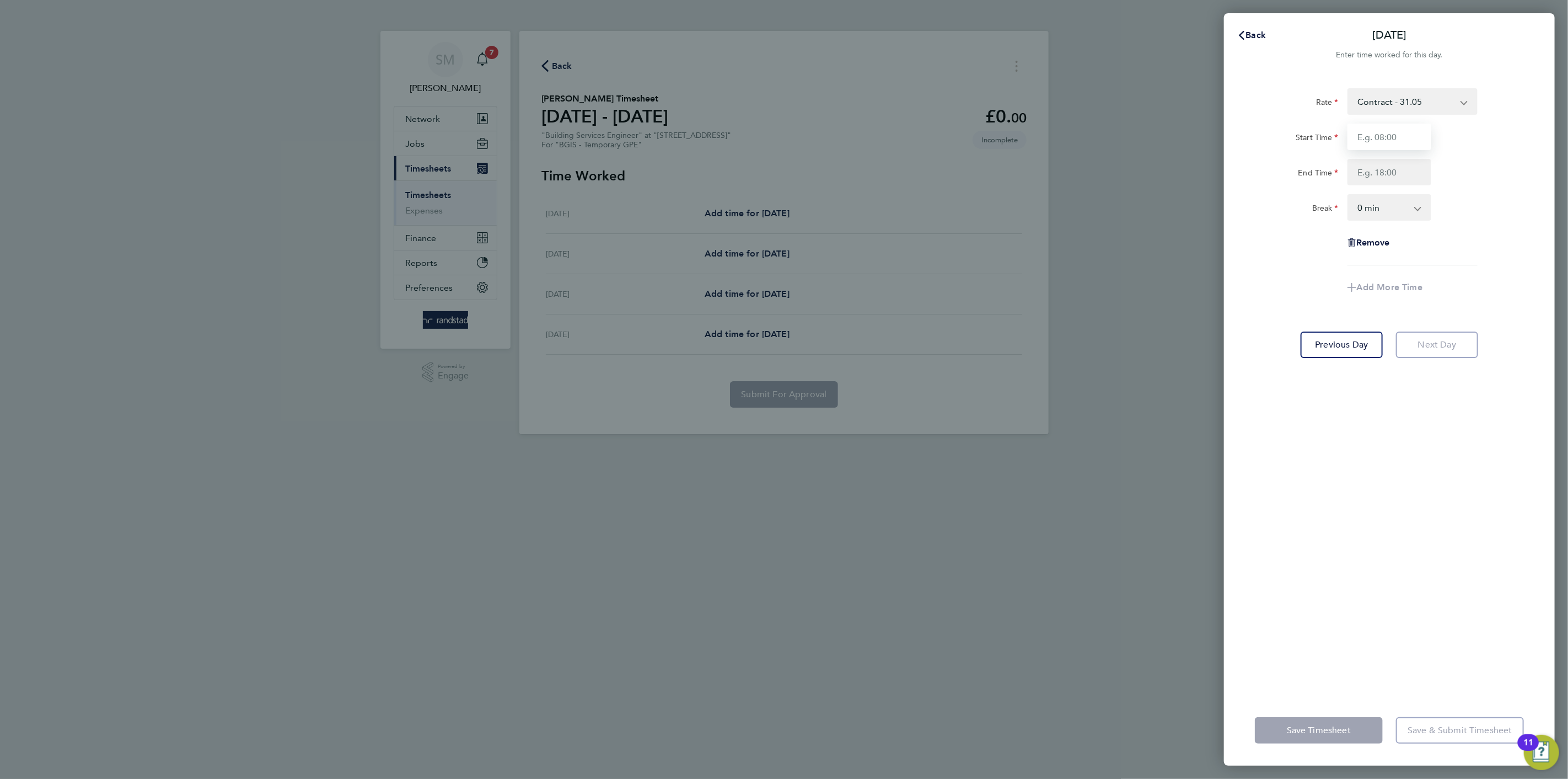
click at [1386, 138] on input "Start Time" at bounding box center [1389, 136] width 84 height 27
type input "08:00"
click at [1385, 171] on input "End Time" at bounding box center [1389, 172] width 84 height 27
type input "17:00"
click at [1374, 215] on select "0 min 15 min 30 min 45 min 60 min 75 min 90 min" at bounding box center [1382, 208] width 68 height 25
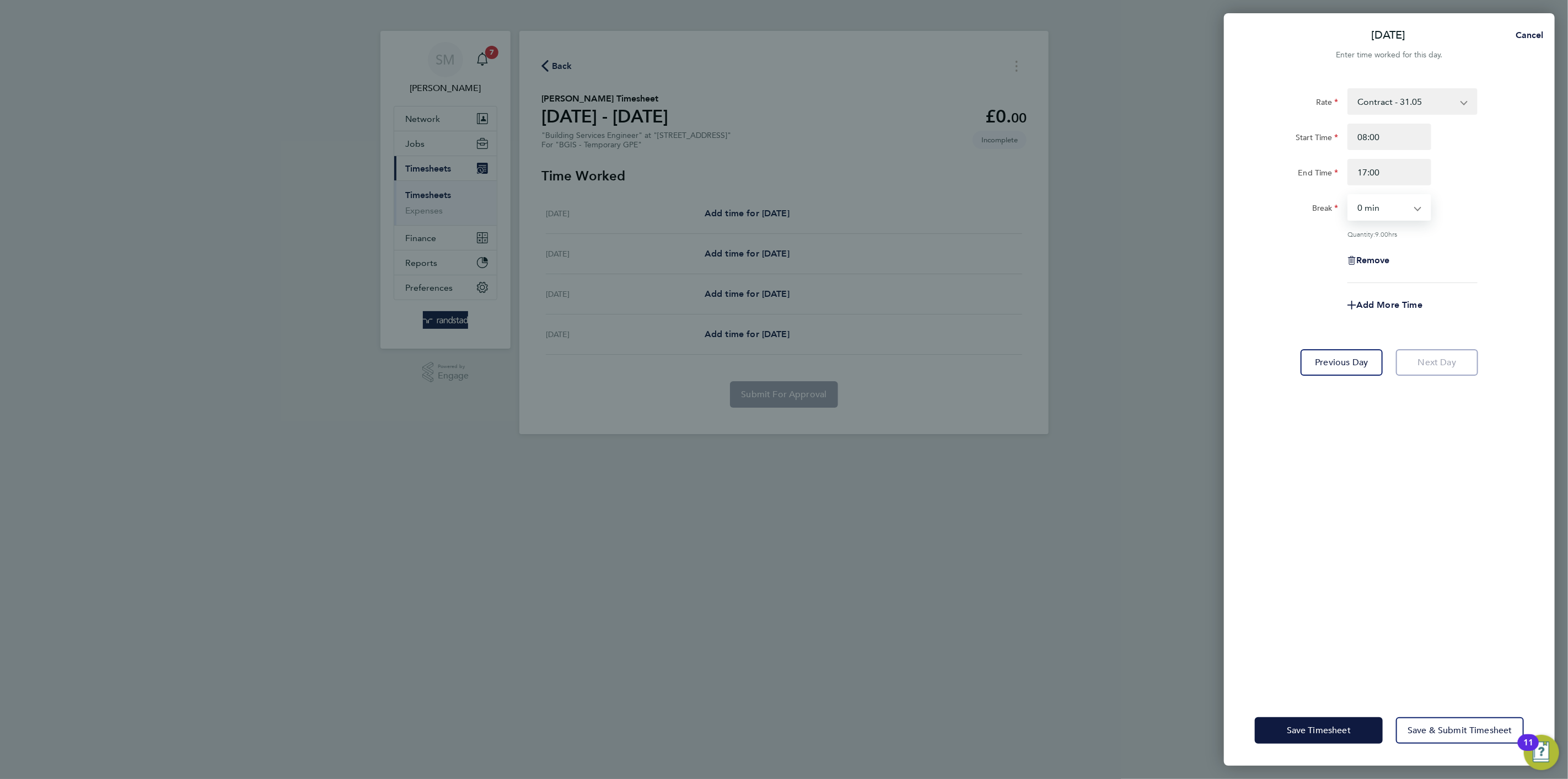
select select "60"
click at [1348, 195] on select "0 min 15 min 30 min 45 min 60 min 75 min 90 min" at bounding box center [1382, 208] width 68 height 25
click at [1452, 728] on span "Save & Submit Timesheet" at bounding box center [1459, 730] width 104 height 11
